Goal: Task Accomplishment & Management: Manage account settings

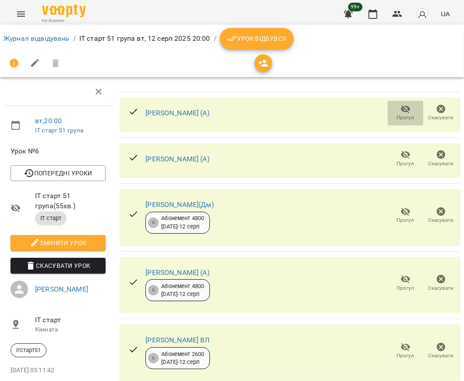
click at [393, 110] on span "Прогул" at bounding box center [405, 113] width 25 height 18
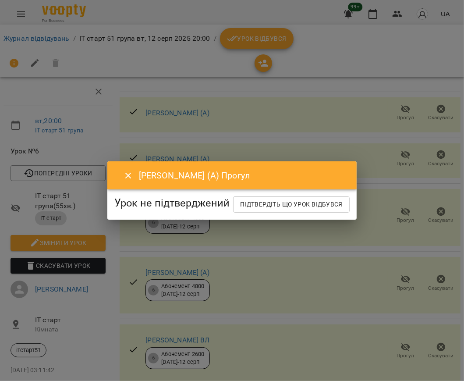
drag, startPoint x: 246, startPoint y: 95, endPoint x: 240, endPoint y: 86, distance: 11.2
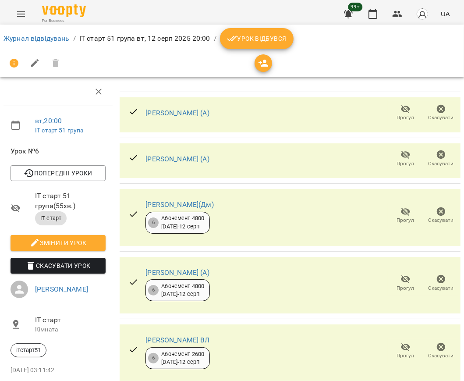
click at [239, 38] on span "Урок відбувся" at bounding box center [257, 38] width 60 height 11
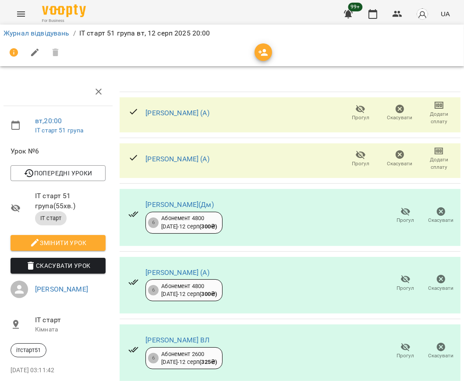
click at [354, 116] on span "Прогул" at bounding box center [361, 117] width 18 height 7
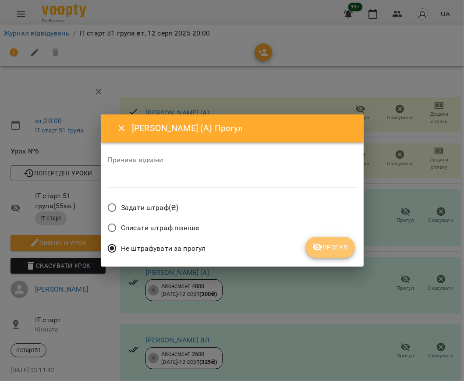
click at [317, 243] on icon "submit" at bounding box center [317, 247] width 11 height 11
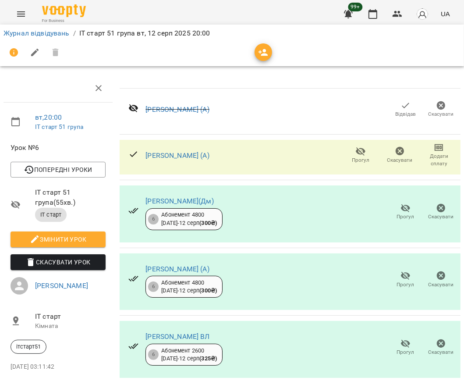
scroll to position [113, 0]
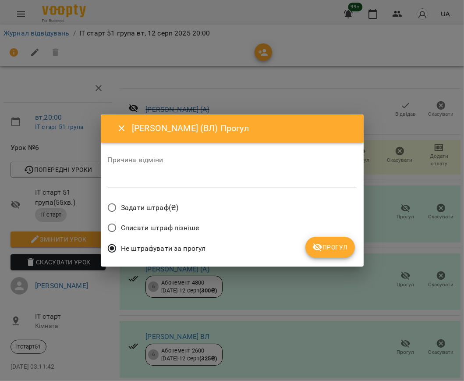
click at [326, 254] on button "Прогул" at bounding box center [329, 246] width 49 height 21
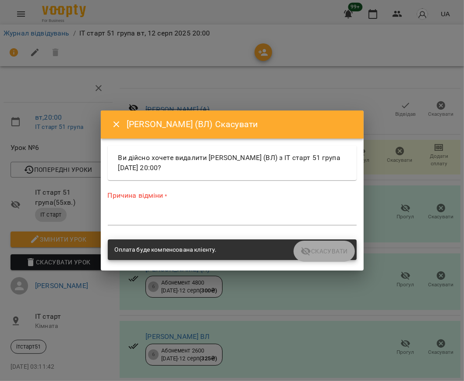
click at [226, 222] on div "*" at bounding box center [232, 218] width 249 height 14
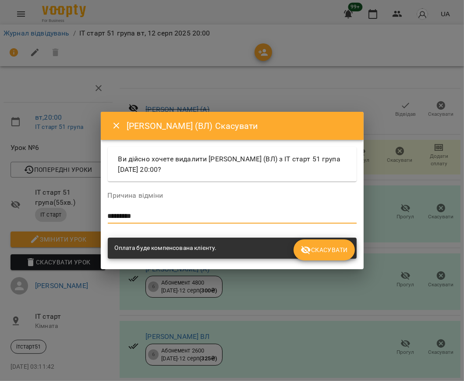
type textarea "*********"
click at [309, 252] on icon "submit" at bounding box center [306, 250] width 10 height 8
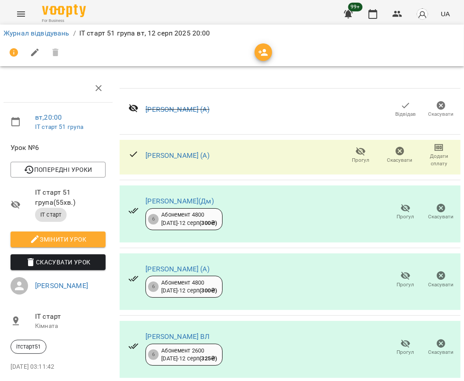
scroll to position [121, 0]
click at [373, 17] on icon "button" at bounding box center [372, 14] width 11 height 11
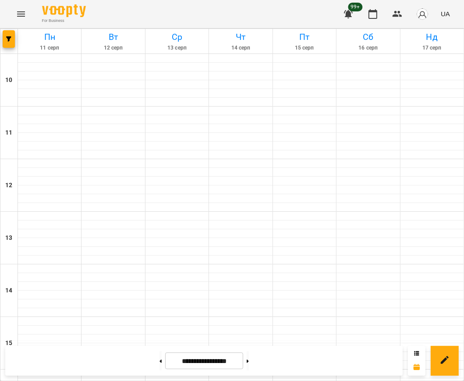
scroll to position [396, 0]
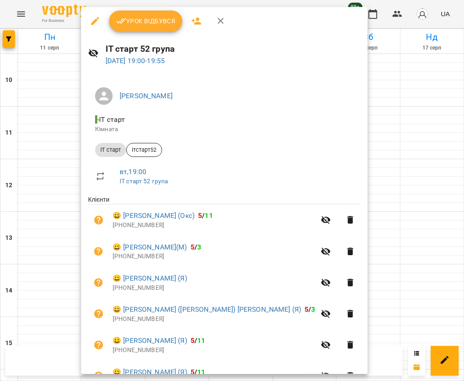
click at [139, 21] on span "Урок відбувся" at bounding box center [146, 21] width 60 height 11
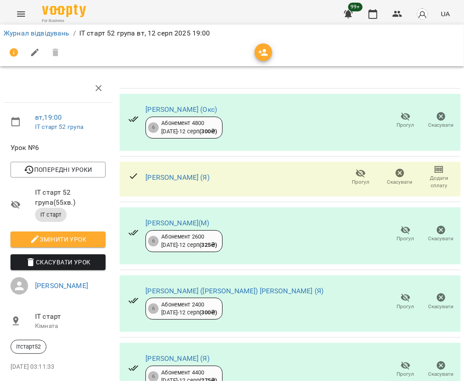
scroll to position [111, 0]
click at [397, 370] on span "Прогул" at bounding box center [406, 373] width 18 height 7
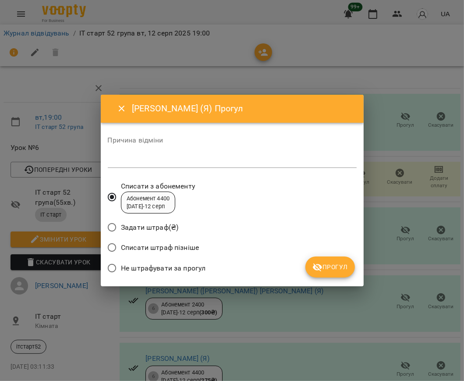
click at [334, 266] on span "Прогул" at bounding box center [329, 266] width 35 height 11
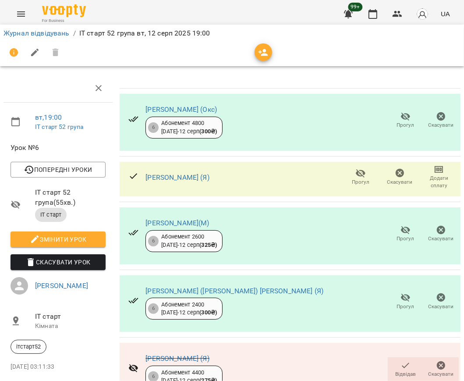
scroll to position [0, 0]
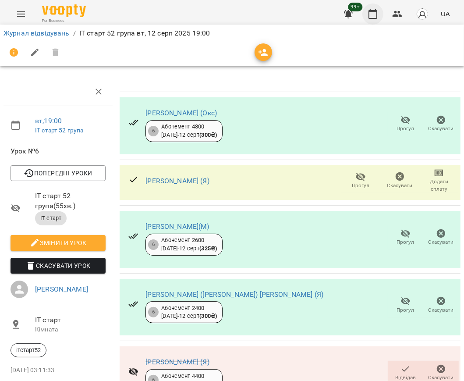
click at [372, 20] on button "button" at bounding box center [372, 14] width 21 height 21
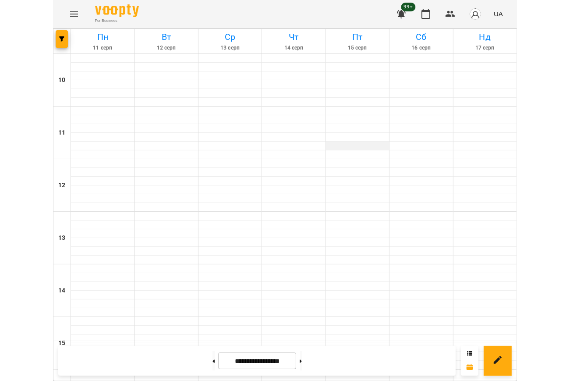
scroll to position [350, 0]
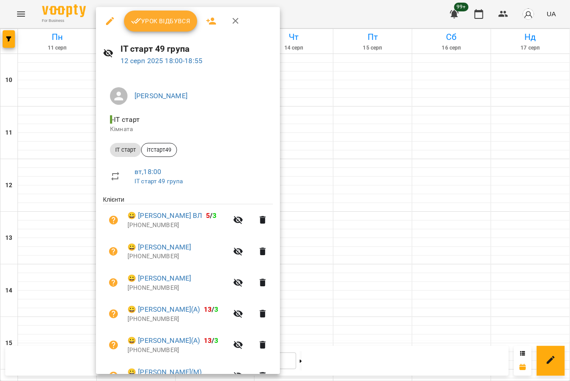
click at [150, 21] on span "Урок відбувся" at bounding box center [161, 21] width 60 height 11
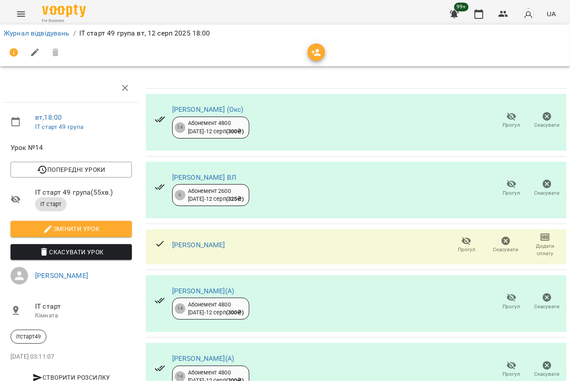
scroll to position [58, 0]
click at [463, 179] on icon "button" at bounding box center [511, 184] width 11 height 11
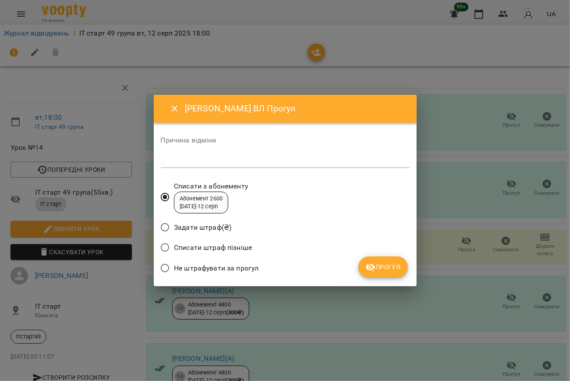
click at [387, 264] on span "Прогул" at bounding box center [382, 266] width 35 height 11
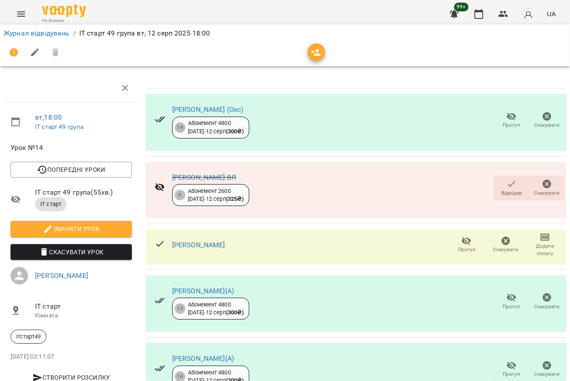
scroll to position [203, 0]
click at [463, 15] on button "button" at bounding box center [478, 14] width 21 height 21
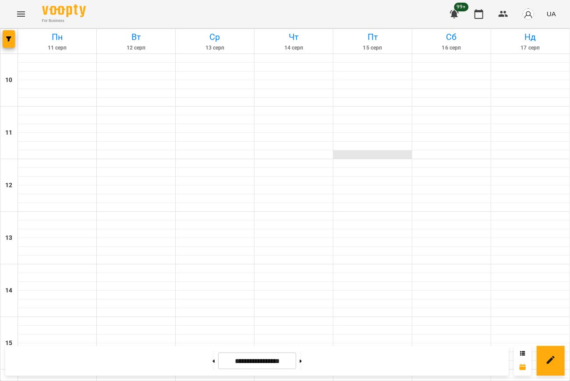
scroll to position [46, 0]
